Goal: Communication & Community: Answer question/provide support

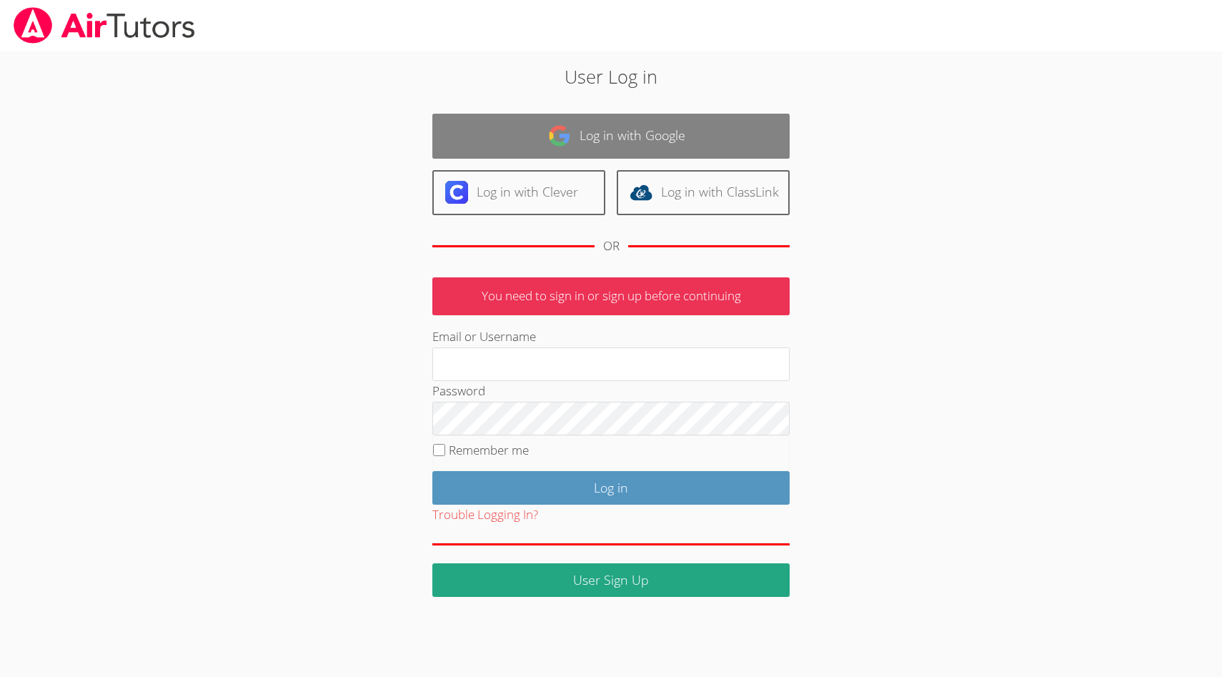
click at [611, 131] on link "Log in with Google" at bounding box center [610, 136] width 357 height 45
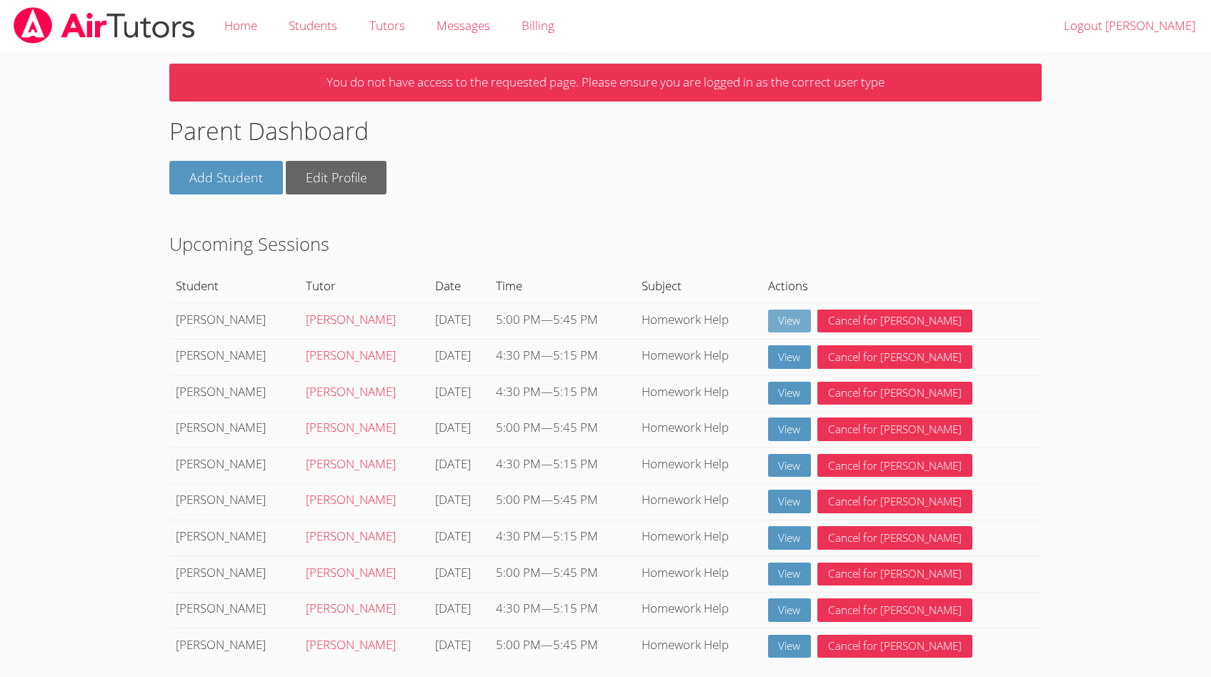
click at [812, 324] on link "View" at bounding box center [790, 321] width 44 height 24
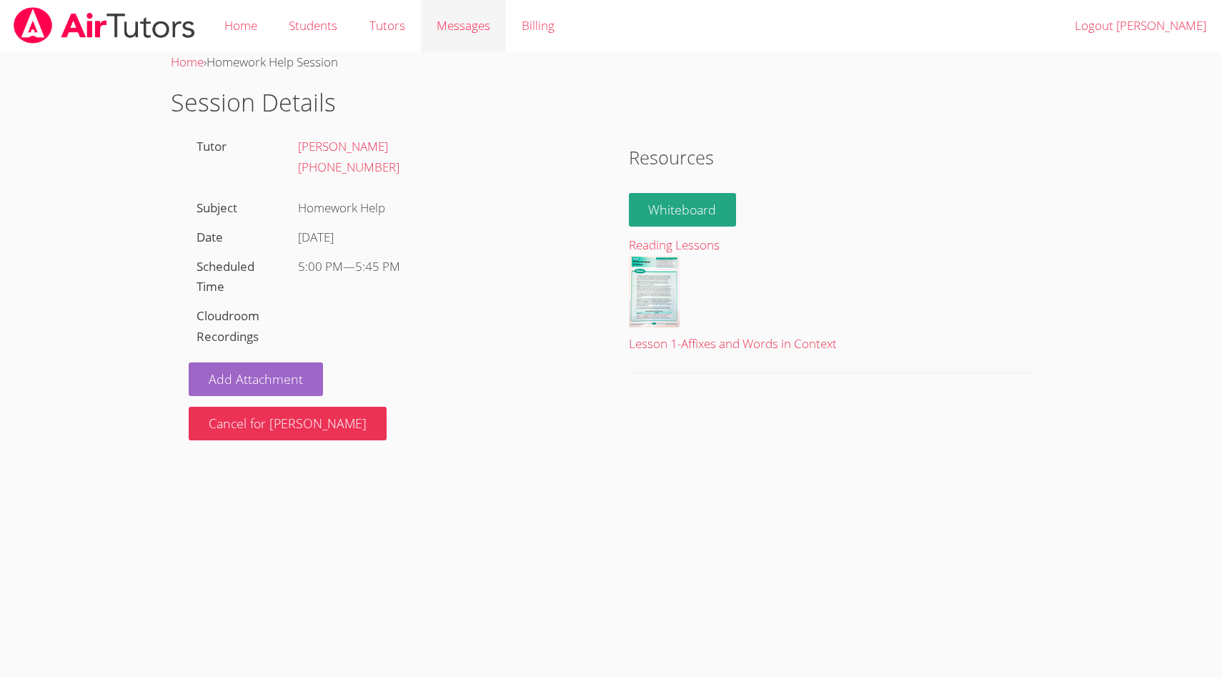
click at [471, 24] on span "Messages" at bounding box center [464, 25] width 54 height 16
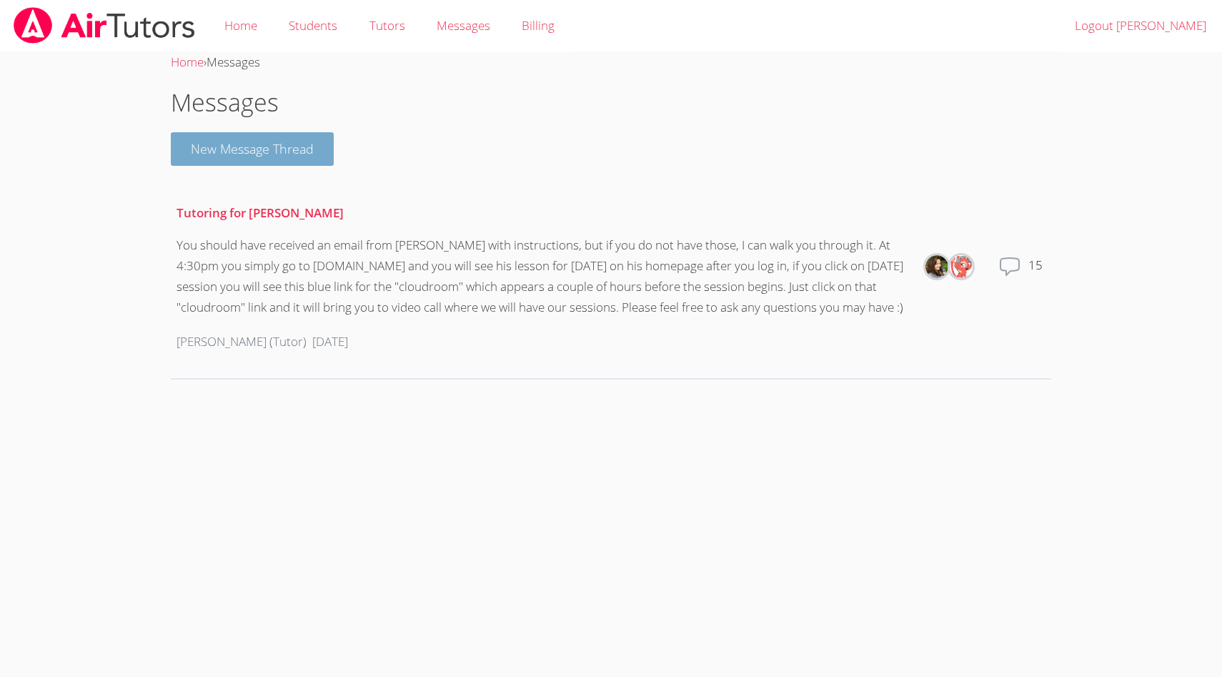
click at [271, 154] on button "New Message Thread" at bounding box center [252, 149] width 163 height 34
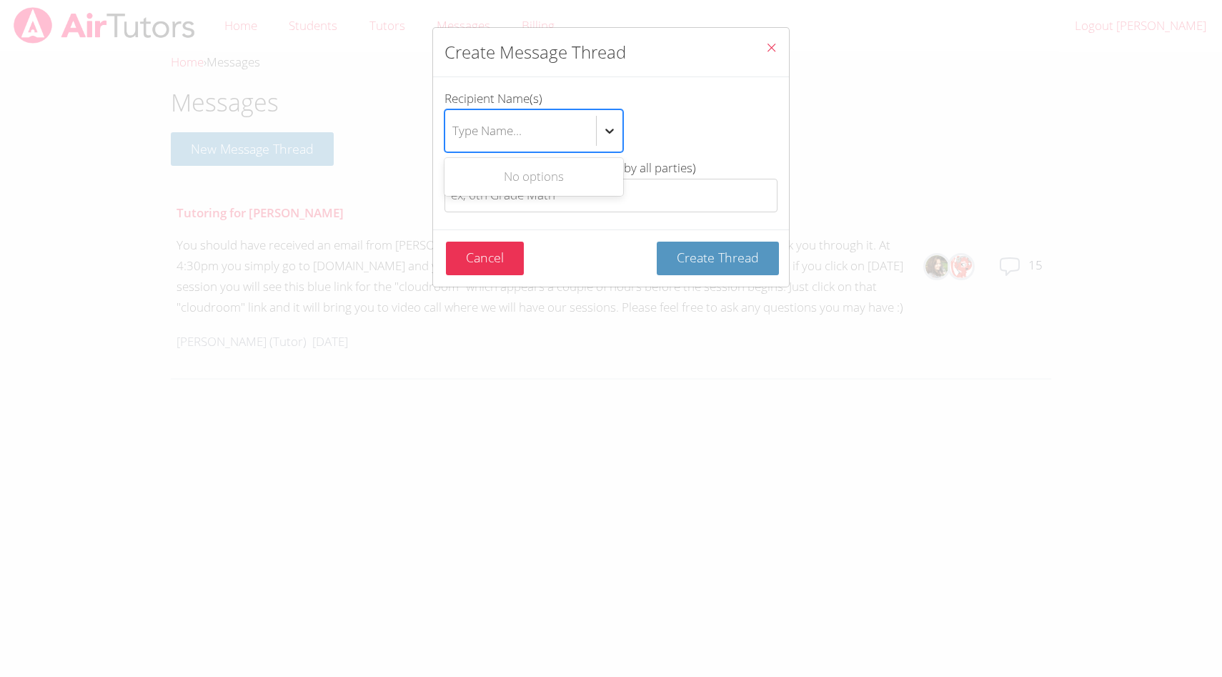
click at [610, 127] on icon "btn solid blue btn-info" at bounding box center [609, 131] width 14 height 14
click at [454, 127] on input "Recipient Name(s) Use Up and Down to choose options, press Enter to select the …" at bounding box center [452, 130] width 1 height 33
click at [687, 109] on div "Use Up and Down to choose options, press Enter to select the currently focused …" at bounding box center [610, 130] width 333 height 43
click at [454, 114] on input "Recipient Name(s) Use Up and Down to choose options, press Enter to select the …" at bounding box center [452, 130] width 1 height 33
click at [613, 136] on icon "btn solid blue btn-info" at bounding box center [609, 131] width 14 height 14
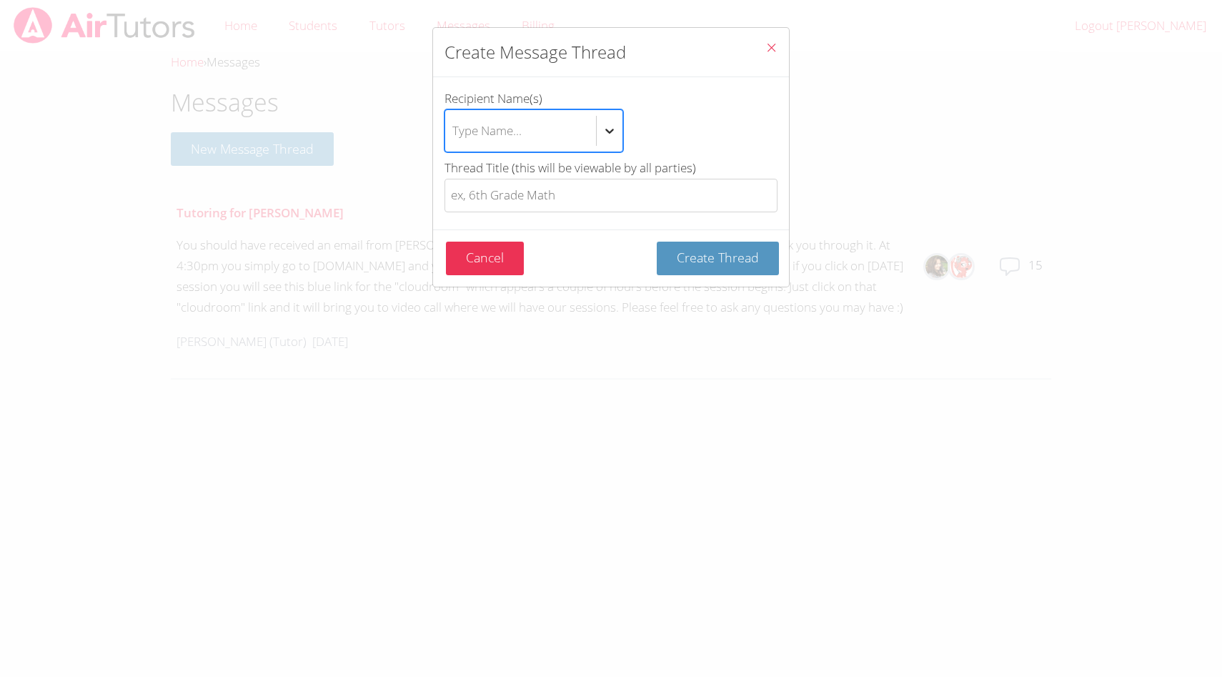
click at [454, 136] on input "Recipient Name(s) Select is focused ,type to refine list, press Down to open th…" at bounding box center [452, 130] width 1 height 33
click at [765, 46] on icon "Close" at bounding box center [771, 47] width 12 height 12
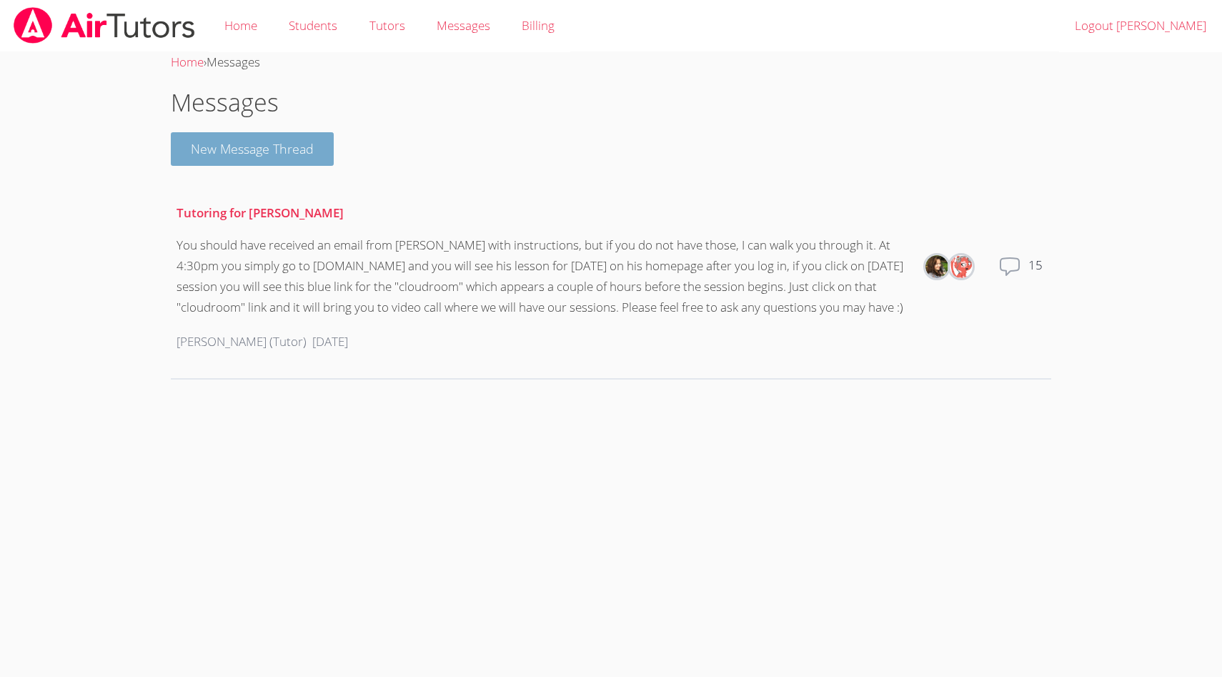
click at [217, 152] on button "New Message Thread" at bounding box center [252, 149] width 163 height 34
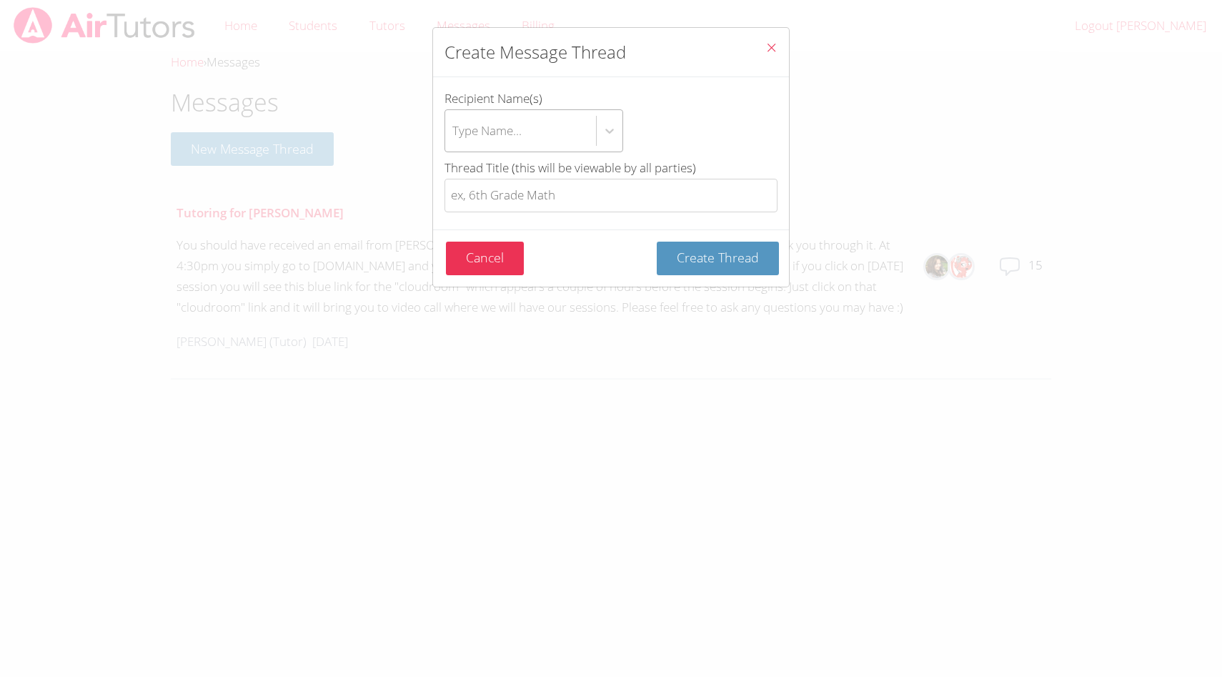
click at [482, 137] on div "Type Name..." at bounding box center [486, 130] width 69 height 21
click at [454, 137] on input "Recipient Name(s) Type Name..." at bounding box center [452, 130] width 1 height 33
click at [747, 107] on label "Recipient Name(s) Use Up and Down to choose options, press Enter to select the …" at bounding box center [610, 121] width 333 height 64
click at [454, 114] on input "Recipient Name(s) Use Up and Down to choose options, press Enter to select the …" at bounding box center [452, 130] width 1 height 33
click at [469, 255] on button "Cancel" at bounding box center [485, 259] width 78 height 34
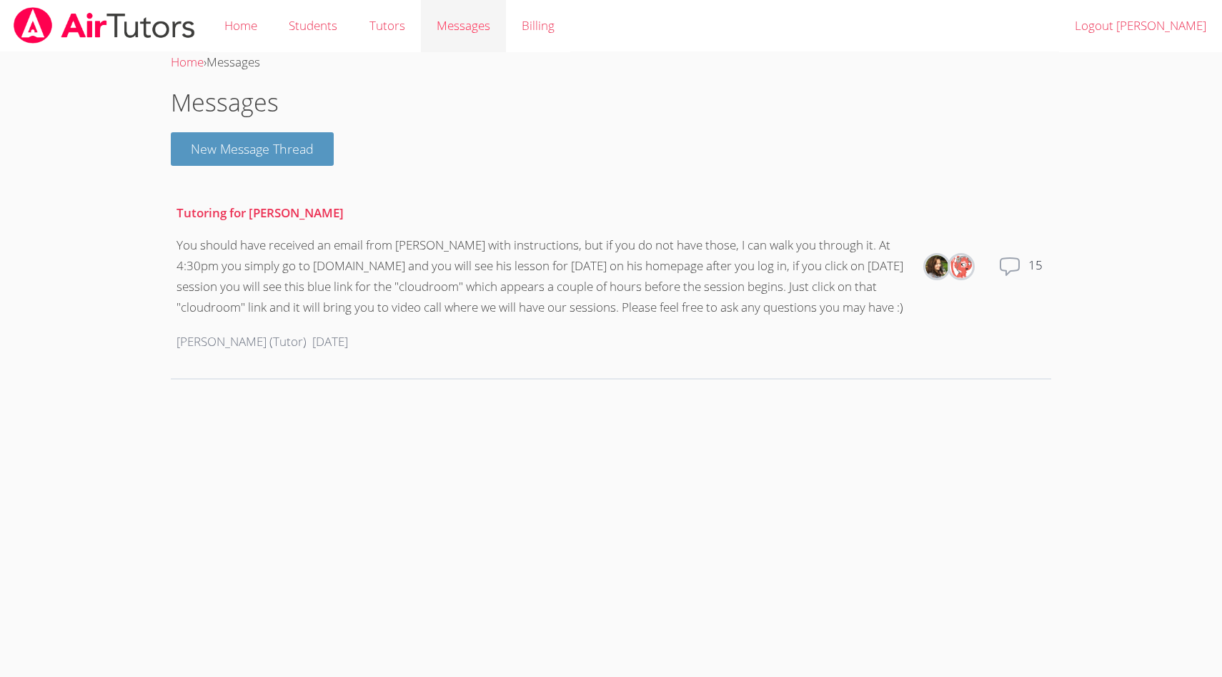
click at [462, 25] on span "Messages" at bounding box center [464, 25] width 54 height 16
click at [1013, 277] on icon at bounding box center [1009, 266] width 23 height 23
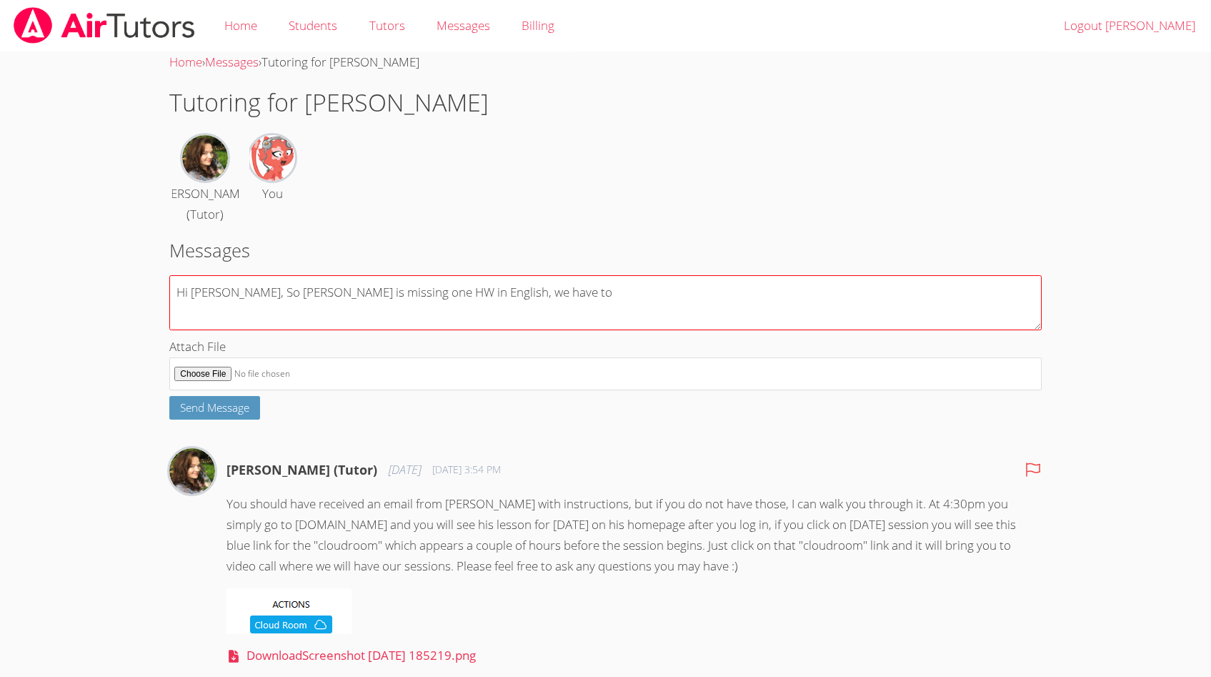
click at [522, 297] on textarea "Hi Diana, So Daniel is missing one HW in English, we have to" at bounding box center [605, 302] width 872 height 55
drag, startPoint x: 506, startPoint y: 292, endPoint x: 439, endPoint y: 294, distance: 67.2
click at [439, 294] on textarea "Hi Diana, So Daniel is missing one HW in English, we have to" at bounding box center [605, 302] width 872 height 55
paste textarea "Friday 9/5 - HW: BAC Connection Artwork"
paste textarea "I went ahead and graded Daniel's chapter 2 vocabulary and although he turned it…"
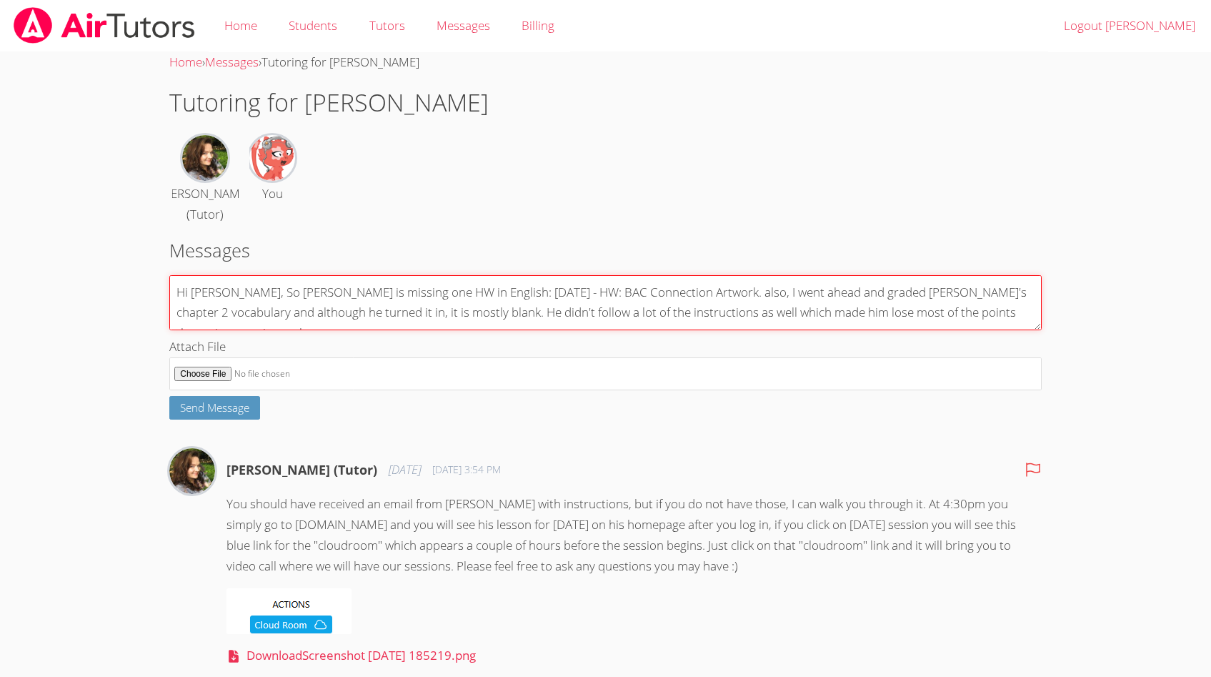
drag, startPoint x: 697, startPoint y: 292, endPoint x: 999, endPoint y: 292, distance: 301.6
click at [999, 292] on textarea "Hi Diana, So Daniel is missing one HW in English: Friday 9/5 - HW: BAC Connecti…" at bounding box center [605, 302] width 872 height 55
click at [742, 316] on textarea "Hi Diana, So Daniel is missing one HW in English: Friday 9/5 - HW: BAC Connecti…" at bounding box center [605, 302] width 872 height 55
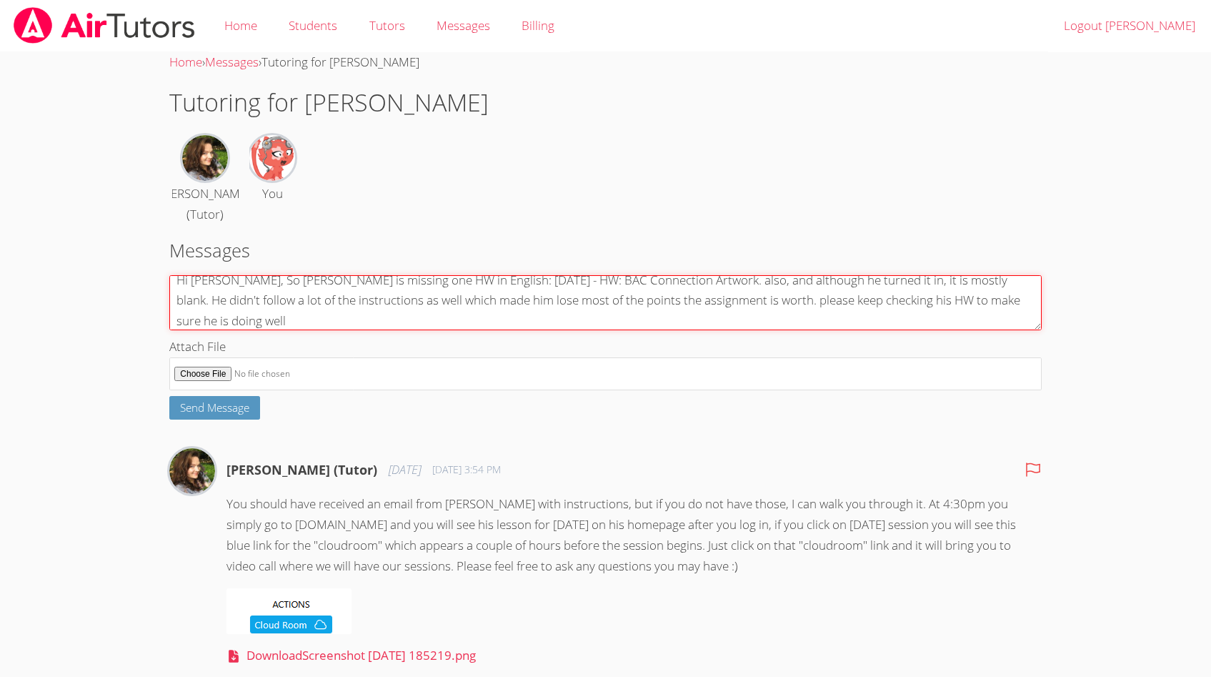
click at [292, 317] on textarea "Hi Diana, So Daniel is missing one HW in English: Friday 9/5 - HW: BAC Connecti…" at bounding box center [605, 302] width 872 height 55
type textarea "Hi Diana, So Daniel is missing one HW in English: Friday 9/5 - HW: BAC Connecti…"
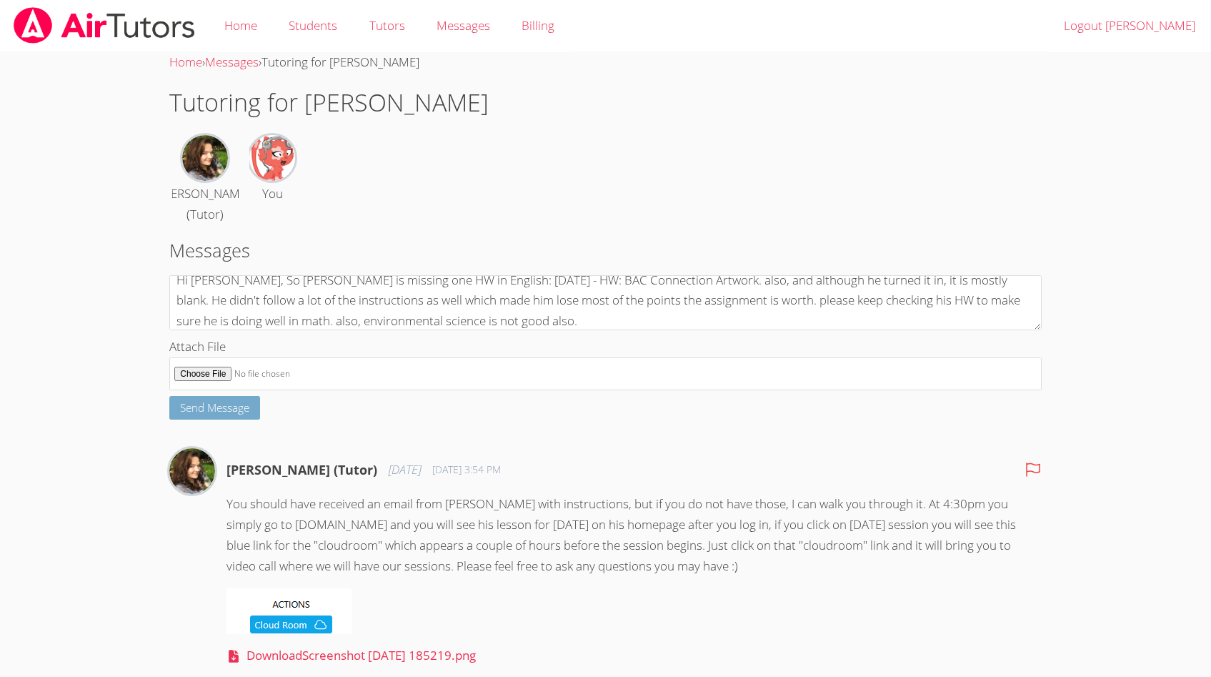
click at [206, 409] on span "Send Message" at bounding box center [214, 407] width 69 height 14
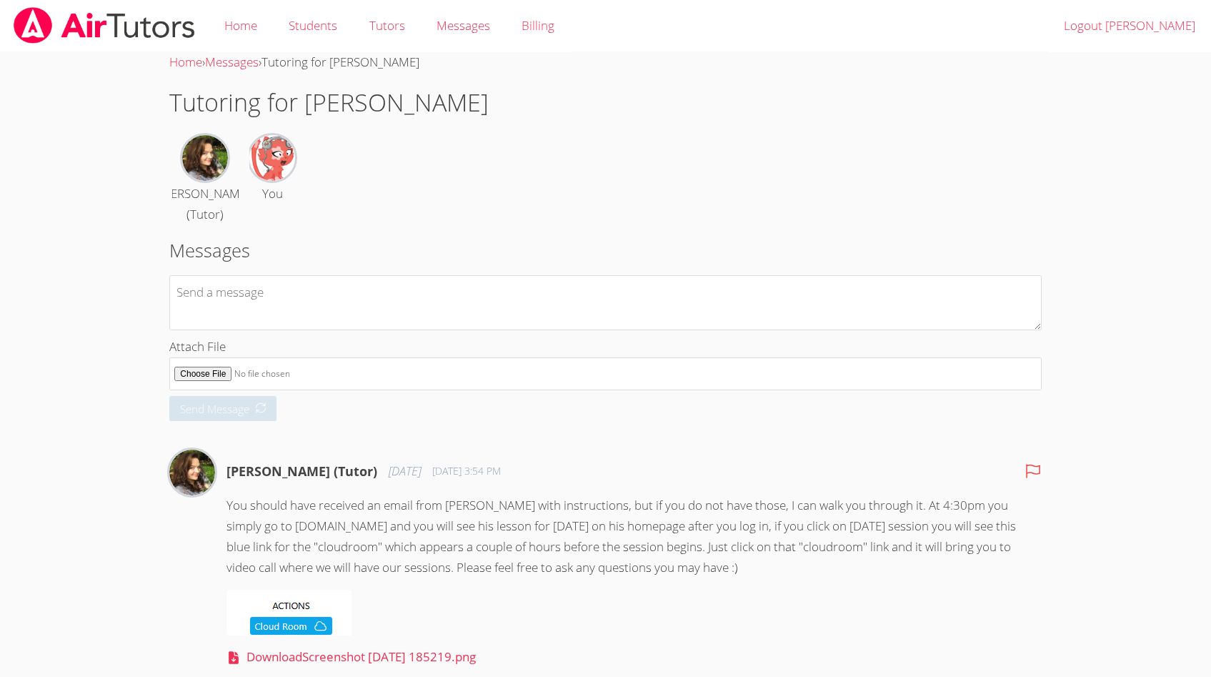
scroll to position [0, 0]
